Goal: Find specific page/section: Find specific page/section

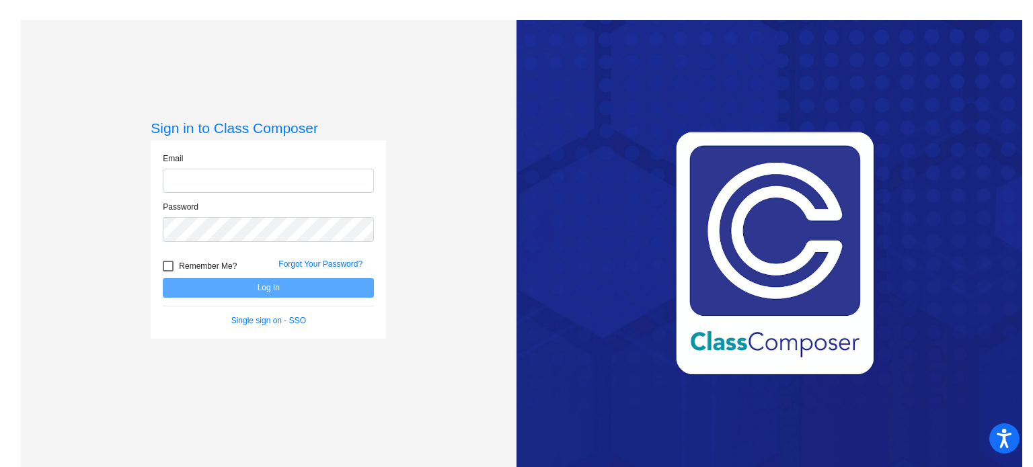
type input "[PERSON_NAME][EMAIL_ADDRESS][PERSON_NAME][DOMAIN_NAME]"
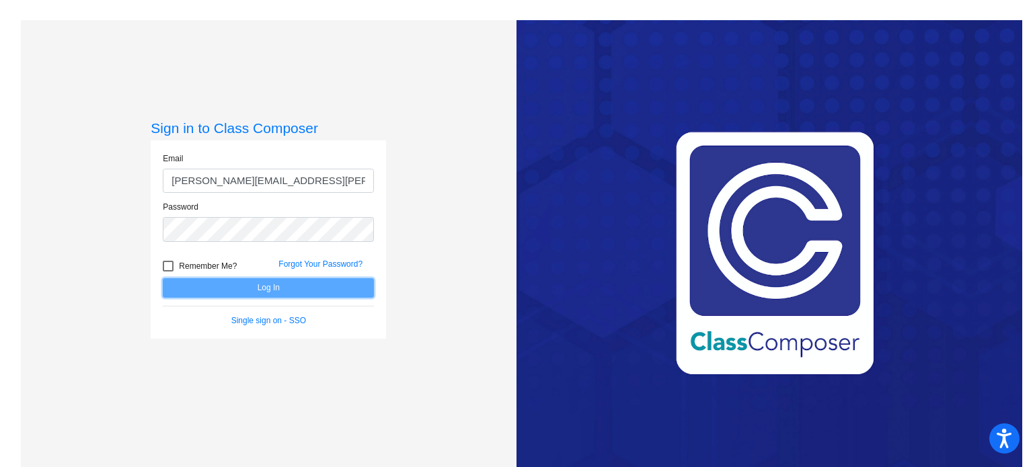
click at [331, 291] on button "Log In" at bounding box center [268, 287] width 211 height 19
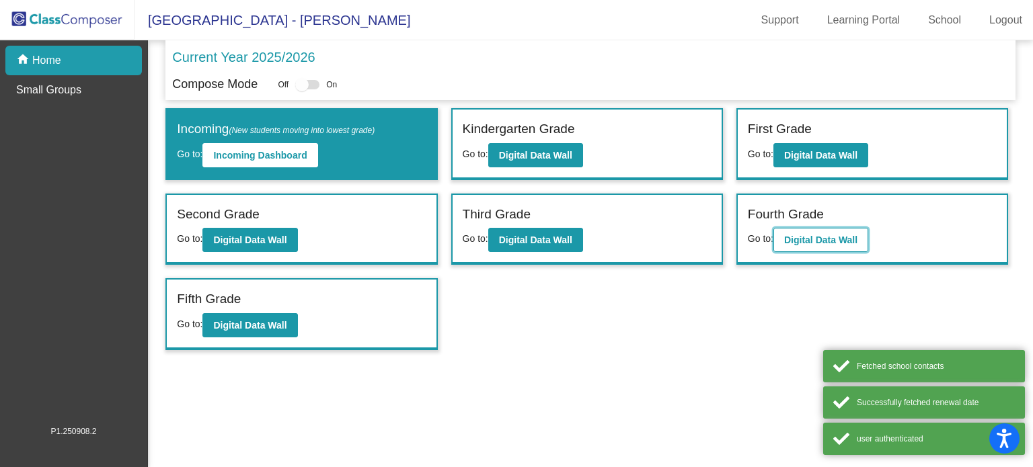
click at [853, 242] on b "Digital Data Wall" at bounding box center [820, 240] width 73 height 11
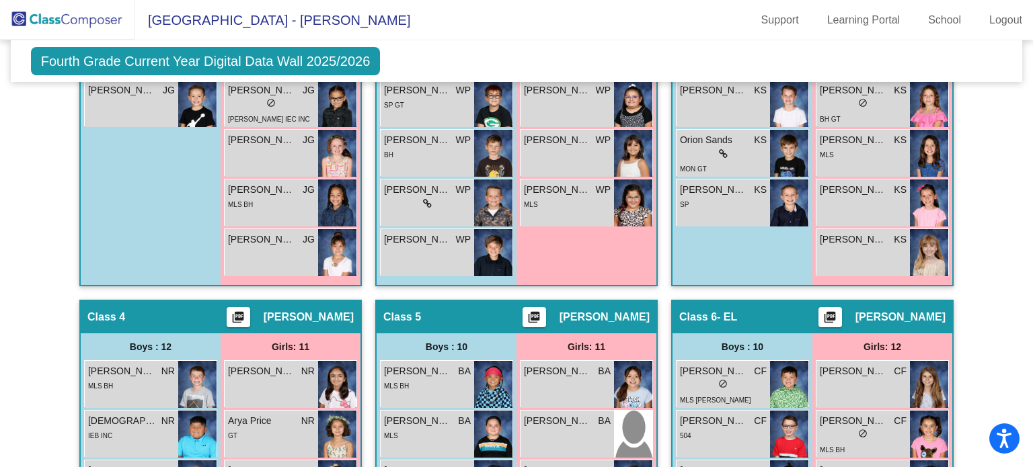
scroll to position [807, 0]
